Goal: Communication & Community: Share content

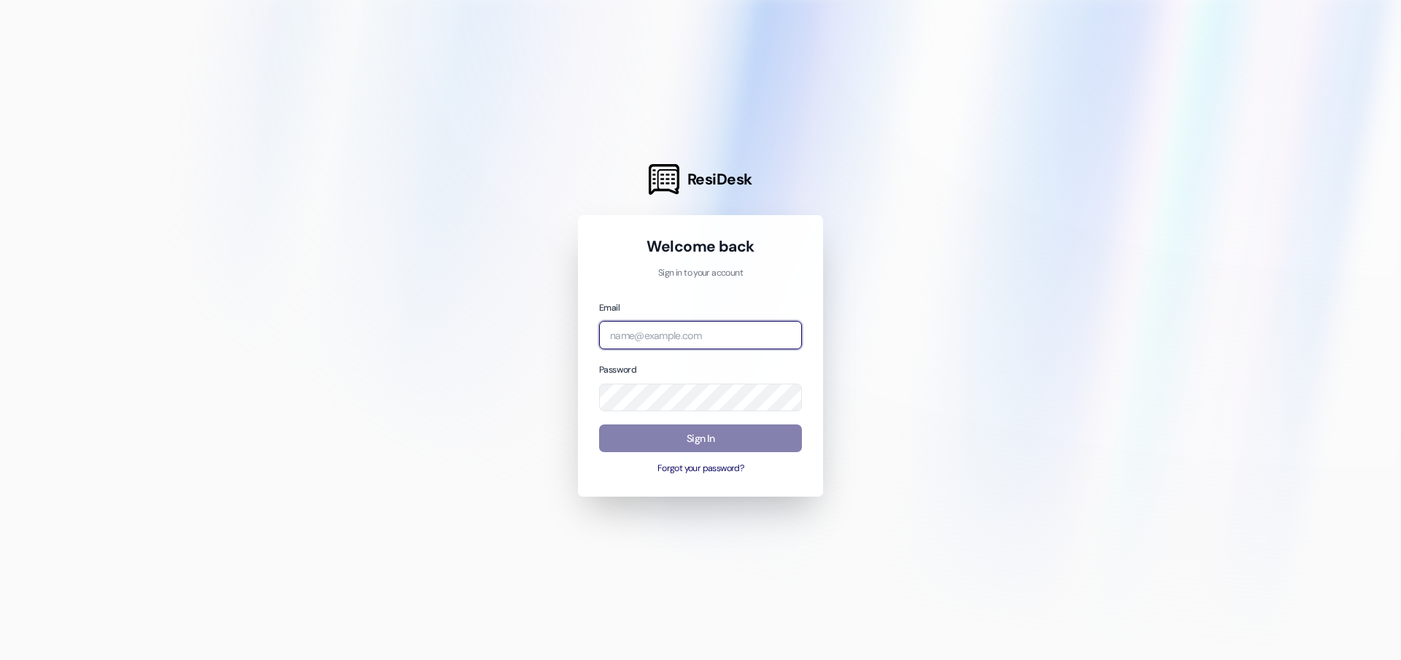
type input "[PERSON_NAME][EMAIL_ADDRESS][DOMAIN_NAME]"
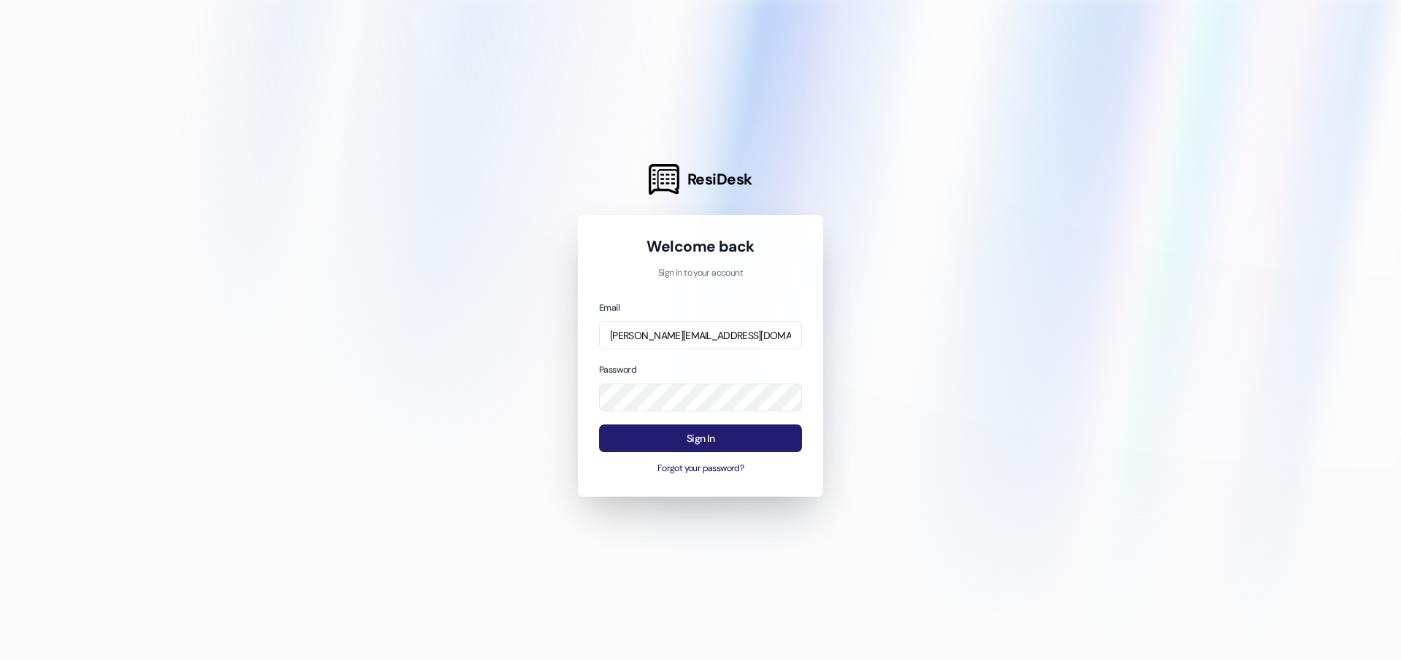
click at [652, 433] on button "Sign In" at bounding box center [700, 439] width 203 height 28
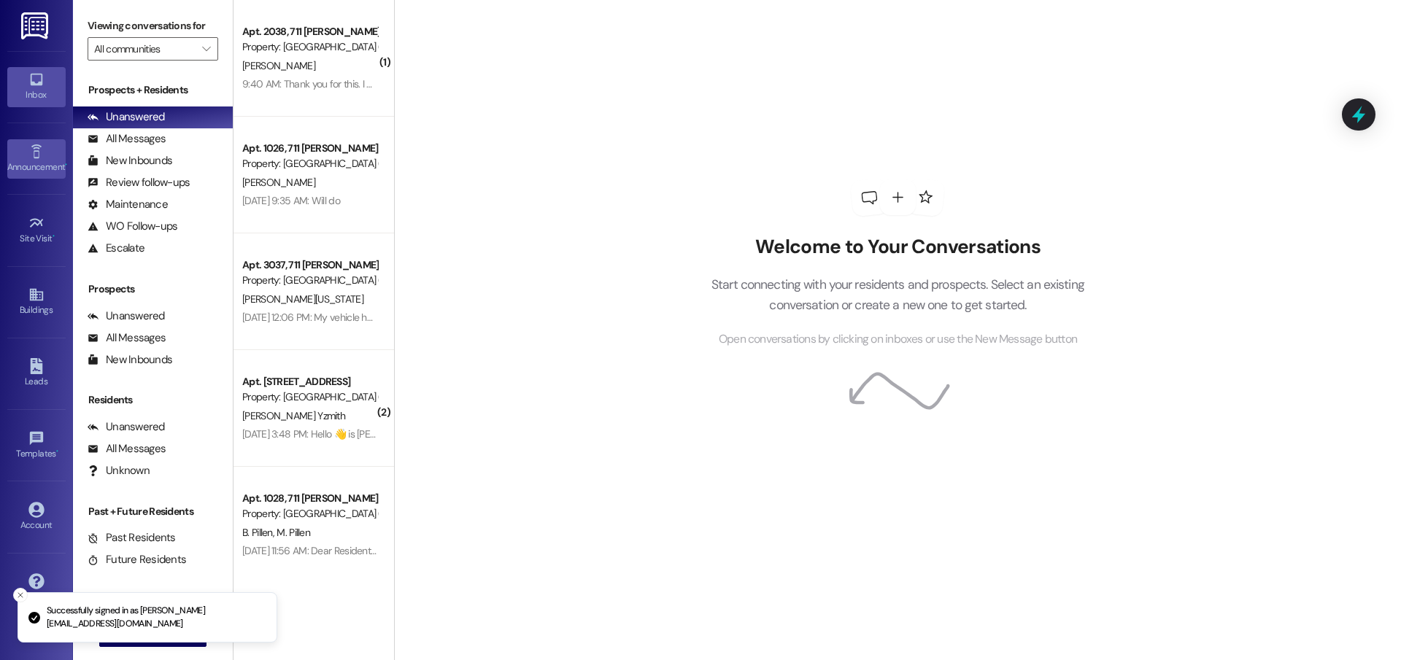
click at [33, 144] on icon at bounding box center [36, 152] width 16 height 16
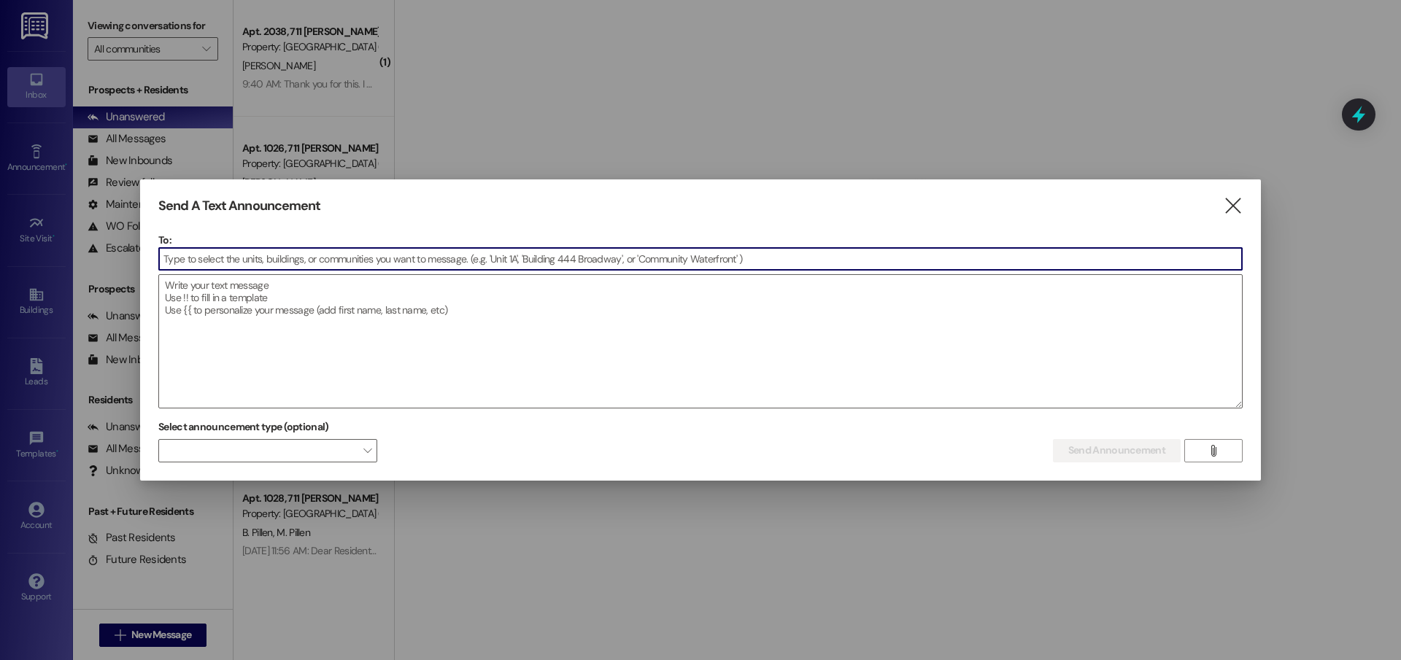
type input "a"
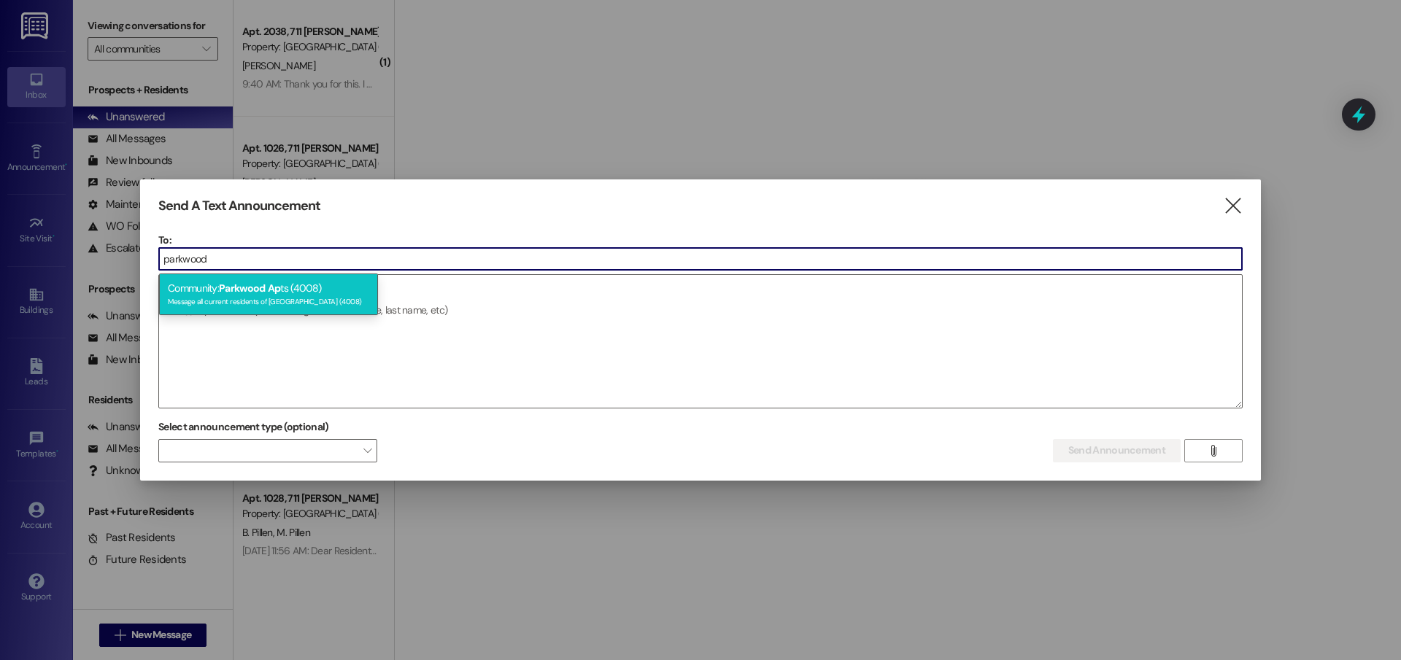
type input "parkwood"
click at [344, 299] on div "Message all current residents of [GEOGRAPHIC_DATA] (4008)" at bounding box center [268, 300] width 201 height 12
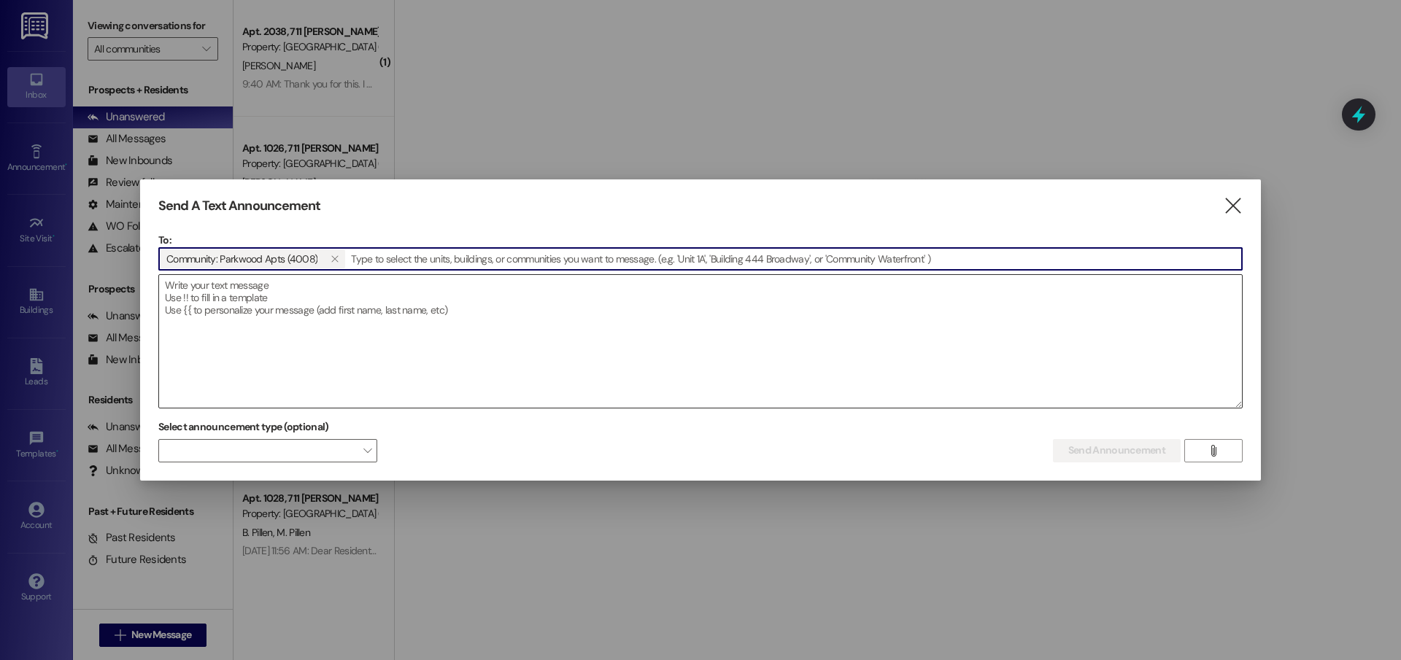
click at [345, 301] on textarea at bounding box center [700, 341] width 1083 height 133
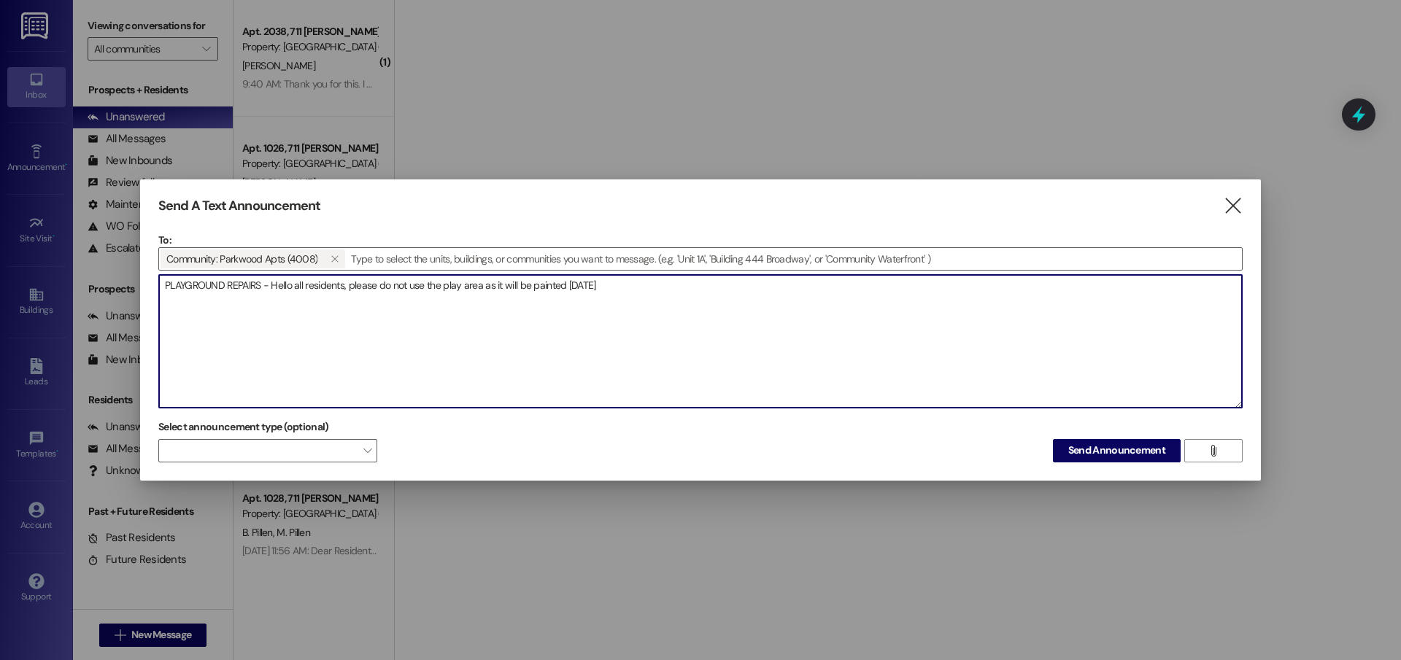
click at [260, 288] on textarea "PLAYGROUND REPAIRS - Hello all residents, please do not use the play area as it…" at bounding box center [700, 341] width 1083 height 133
click at [496, 288] on textarea "PLAYGROUND REPAIRS [DATE] - Hello all residents, please do not use the play are…" at bounding box center [700, 341] width 1083 height 133
click at [550, 292] on textarea "PLAYGROUND REPAIRS [DATE] - Hello all residents, please do not use the play are…" at bounding box center [700, 341] width 1083 height 133
drag, startPoint x: 657, startPoint y: 284, endPoint x: 625, endPoint y: 296, distance: 34.4
click at [625, 296] on textarea "PLAYGROUND REPAIRS [DATE] - Hello all residents, please do not use the play are…" at bounding box center [700, 341] width 1083 height 133
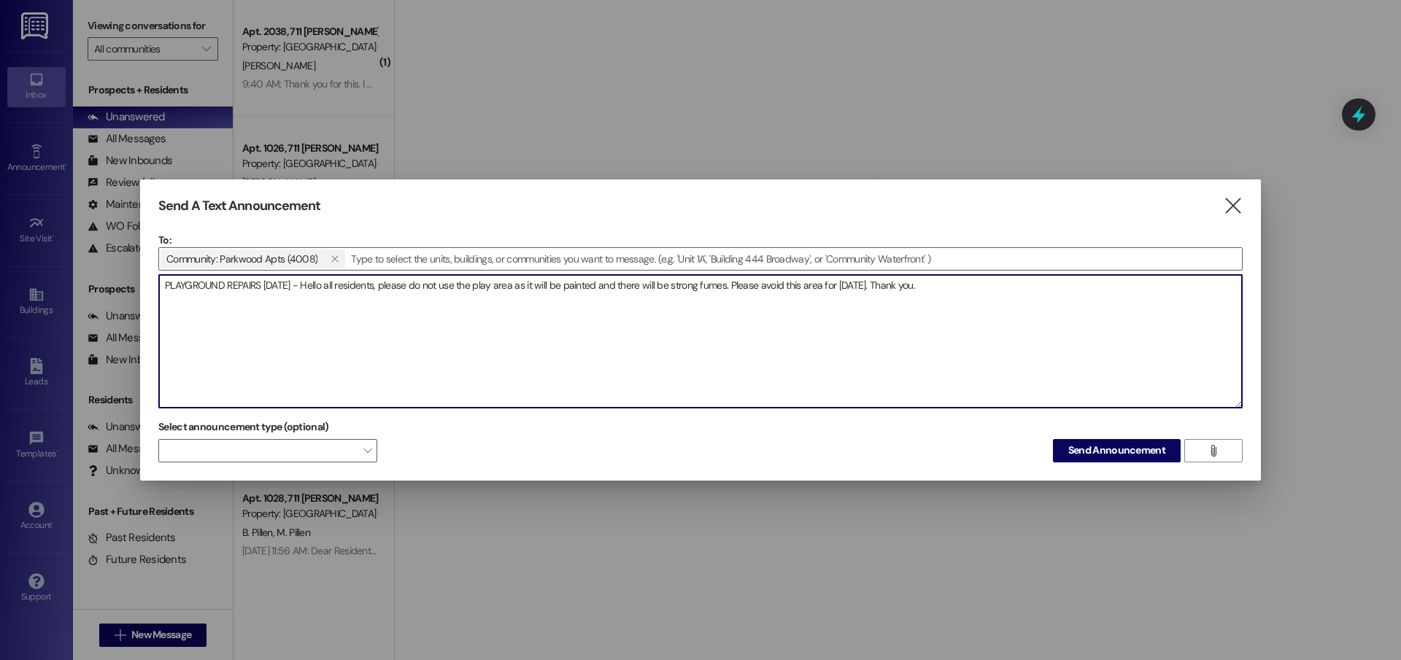
drag, startPoint x: 951, startPoint y: 285, endPoint x: 331, endPoint y: 286, distance: 620.1
click at [331, 286] on textarea "PLAYGROUND REPAIRS [DATE] - Hello all residents, please do not use the play are…" at bounding box center [700, 341] width 1083 height 133
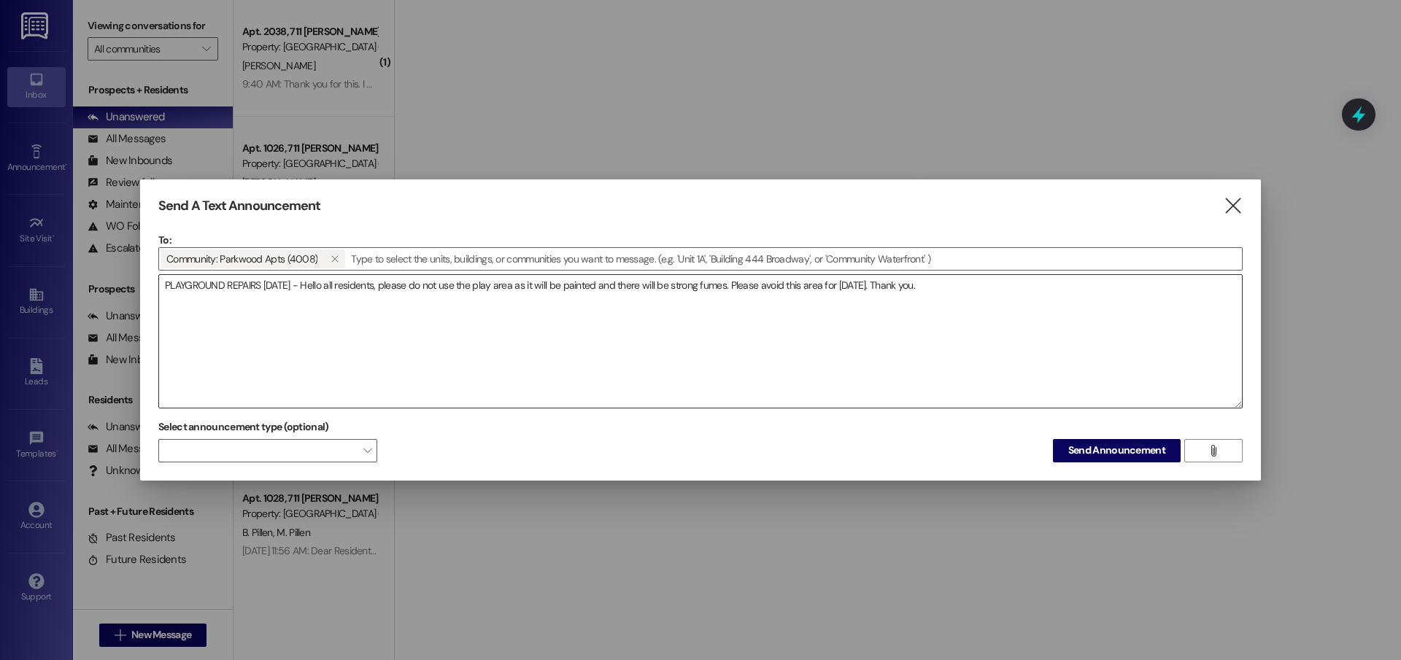
click at [1091, 285] on textarea "PLAYGROUND REPAIRS [DATE] - Hello all residents, please do not use the play are…" at bounding box center [700, 341] width 1083 height 133
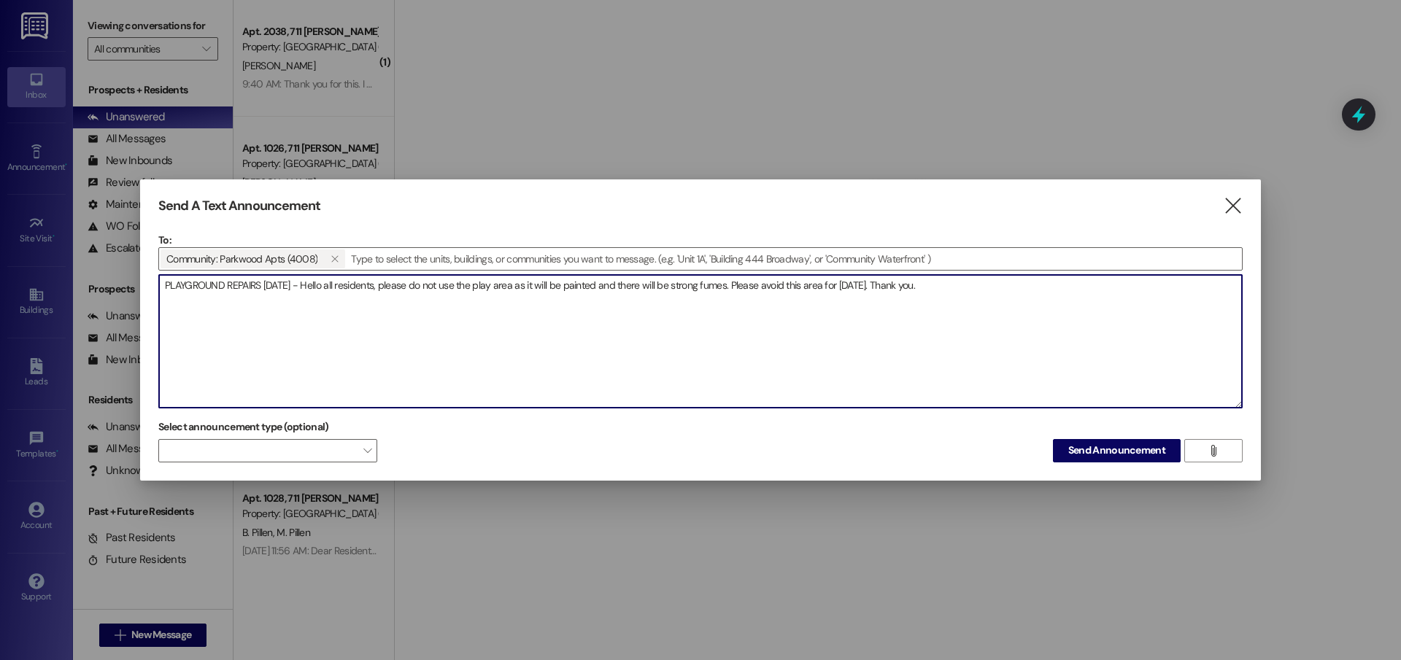
click at [1094, 294] on textarea "PLAYGROUND REPAIRS [DATE] - Hello all residents, please do not use the play are…" at bounding box center [700, 341] width 1083 height 133
paste textarea "Hola a todos los residentes, por favor no utilicen la zona de juegos ya que est…"
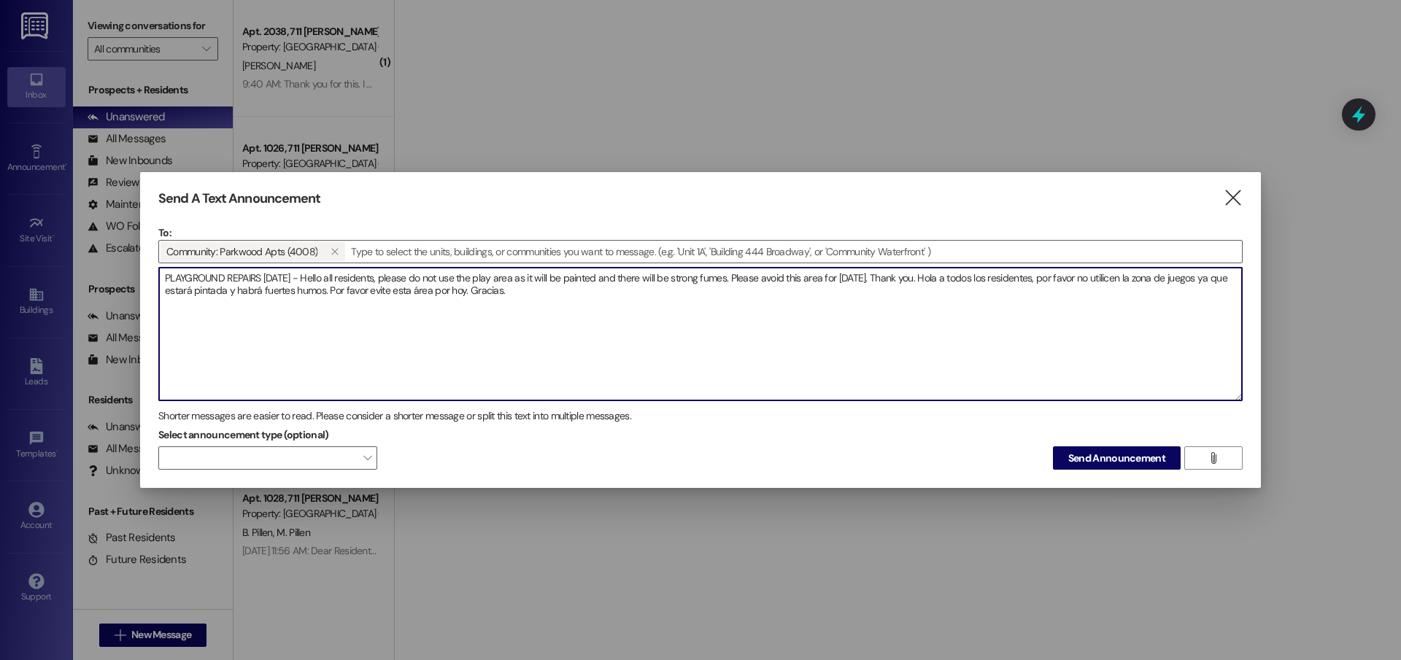
click at [937, 274] on textarea "PLAYGROUND REPAIRS [DATE] - Hello all residents, please do not use the play are…" at bounding box center [700, 334] width 1083 height 133
click at [1058, 289] on textarea "PLAYGROUND REPAIRS [DATE] - Hello all residents, please do not use the play are…" at bounding box center [700, 334] width 1083 height 133
type textarea "PLAYGROUND REPAIRS [DATE] - Hello all residents, please do not use the play are…"
click at [1133, 447] on button "Send Announcement" at bounding box center [1117, 457] width 128 height 23
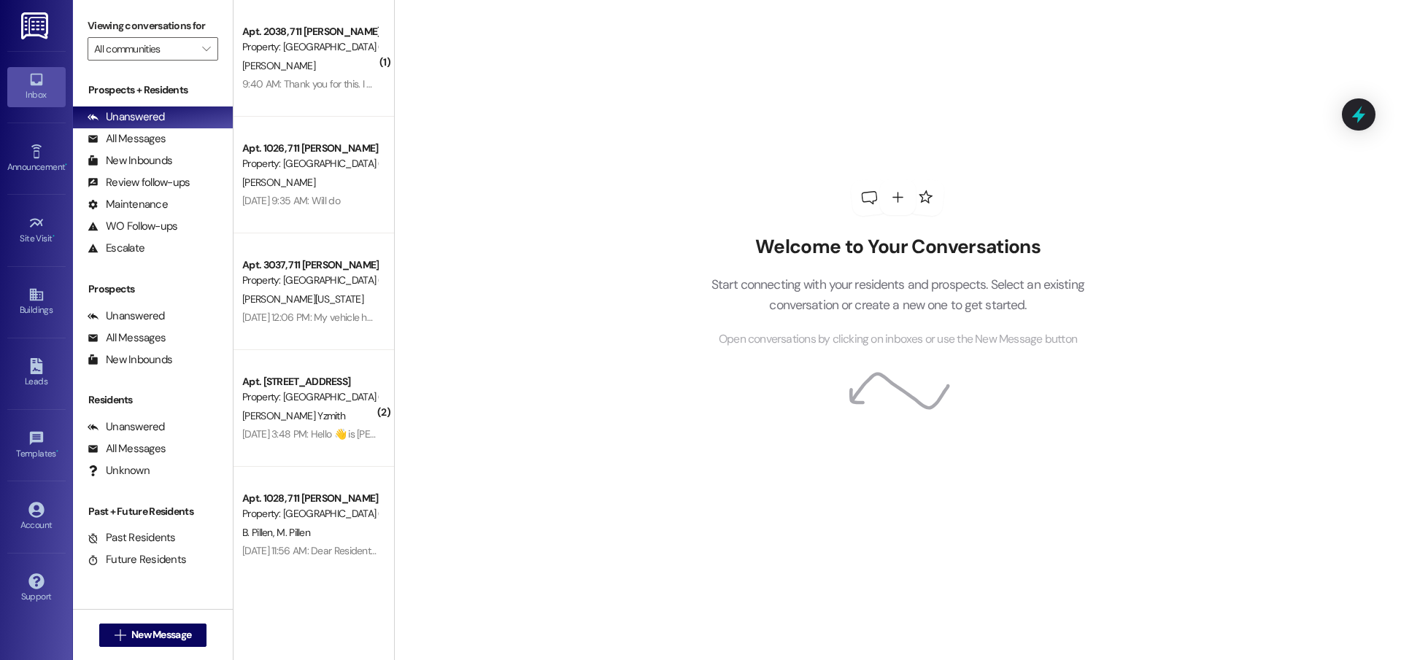
click at [1110, 427] on div "Welcome to Your Conversations Start connecting with your residents and prospect…" at bounding box center [897, 264] width 438 height 528
